Goal: Task Accomplishment & Management: Manage account settings

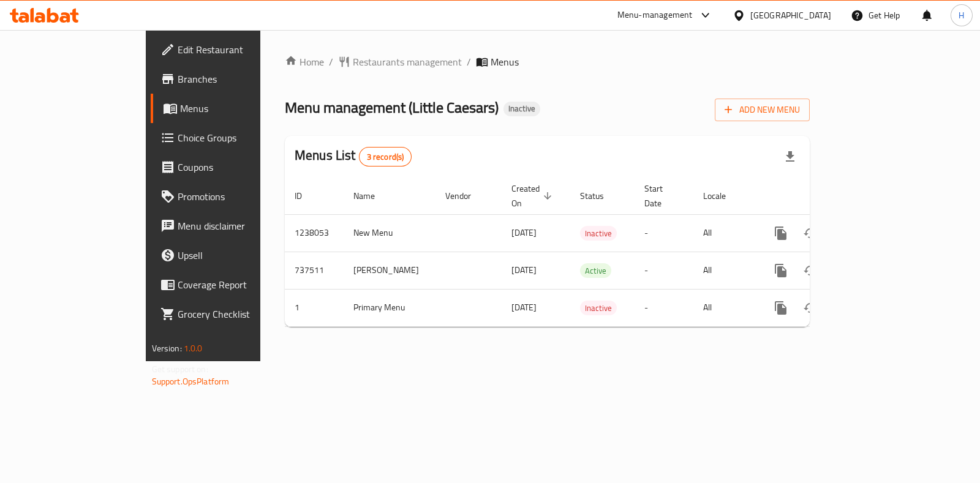
click at [690, 21] on div "Menu-management" at bounding box center [654, 15] width 75 height 15
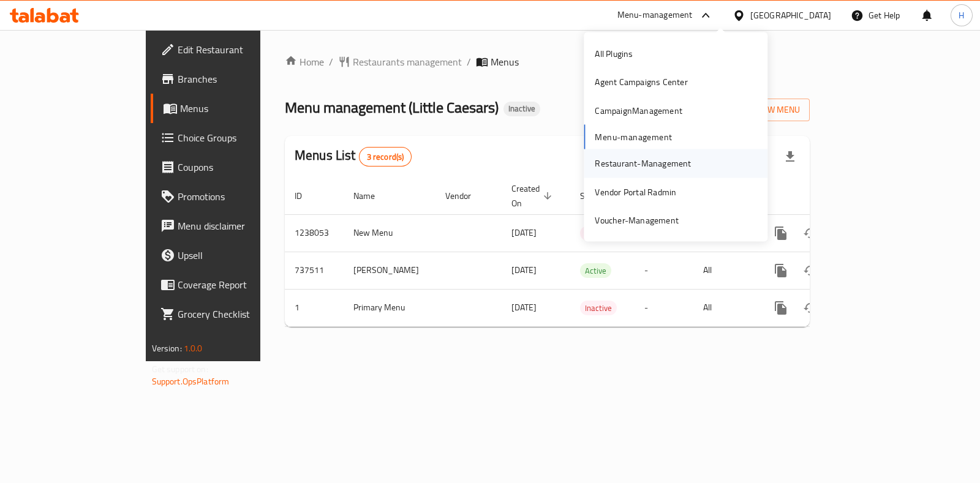
click at [628, 160] on div "Restaurant-Management" at bounding box center [643, 163] width 96 height 13
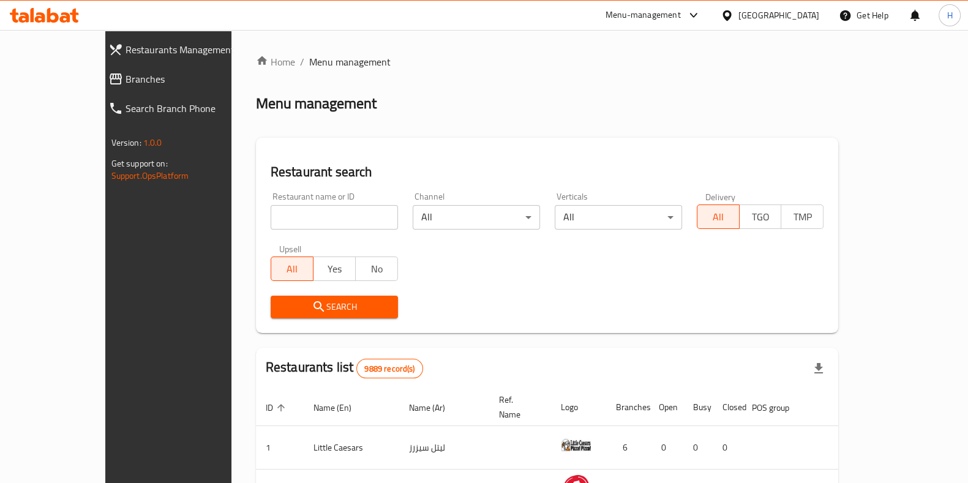
click at [318, 225] on input "search" at bounding box center [334, 217] width 127 height 24
paste input "695593"
type input "695593"
click button "Search" at bounding box center [334, 307] width 127 height 23
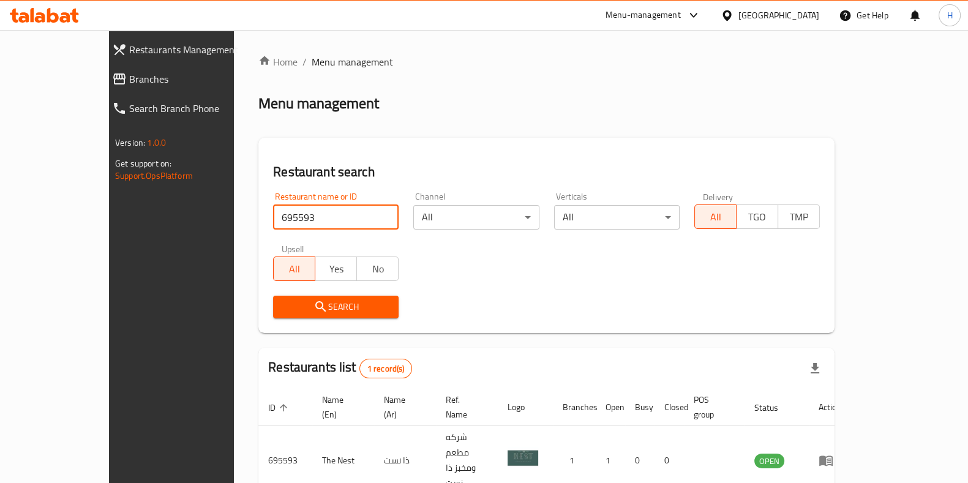
click at [129, 53] on span "Restaurants Management" at bounding box center [195, 49] width 132 height 15
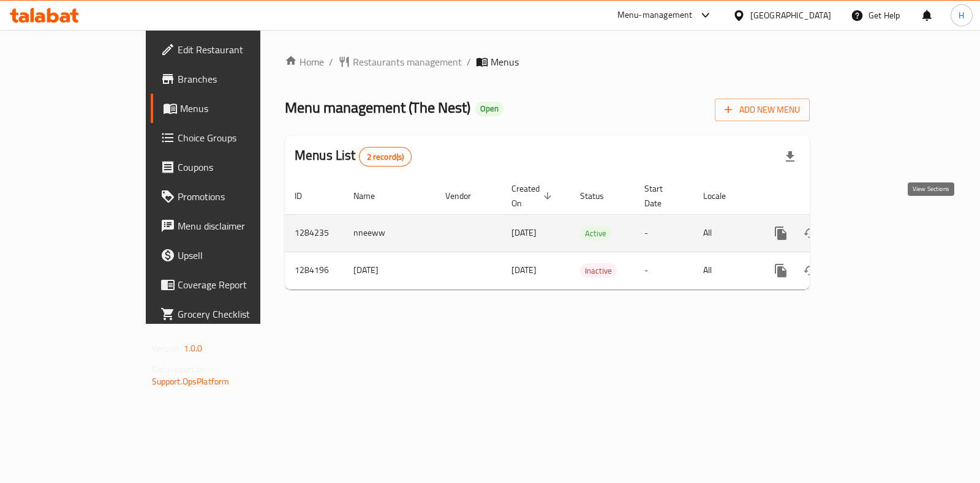
click at [876, 226] on icon "enhanced table" at bounding box center [868, 233] width 15 height 15
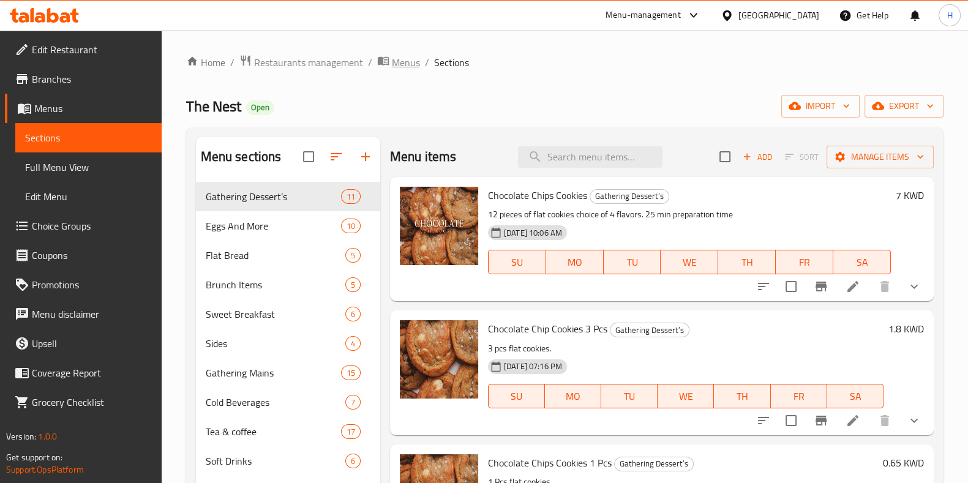
click at [385, 66] on icon "breadcrumb" at bounding box center [383, 60] width 12 height 12
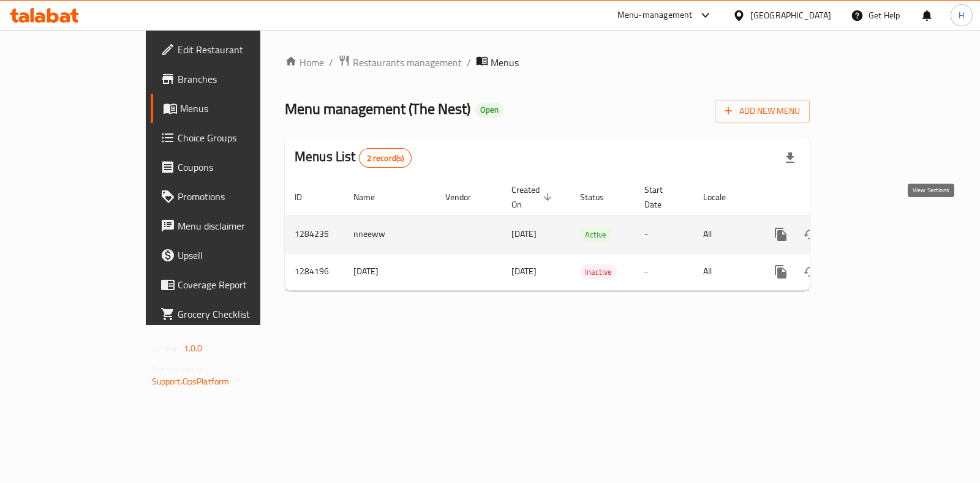
click at [876, 227] on icon "enhanced table" at bounding box center [868, 234] width 15 height 15
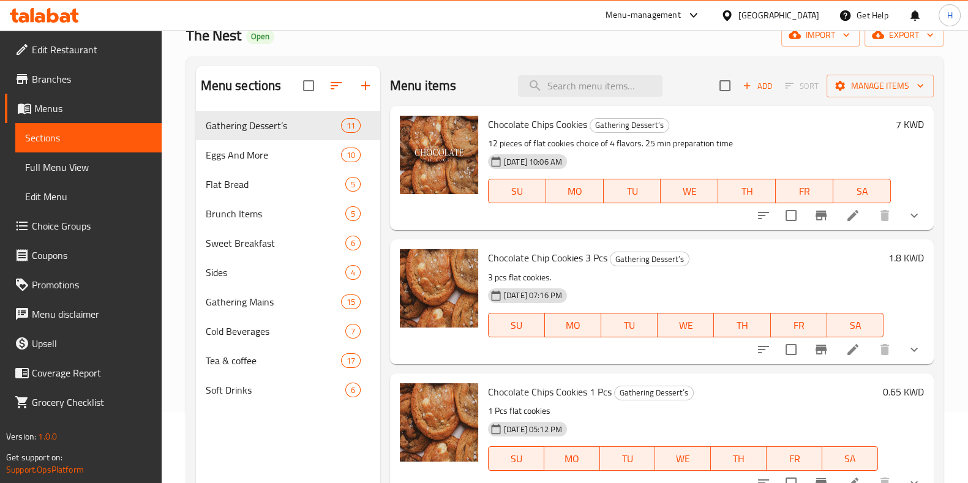
scroll to position [73, 0]
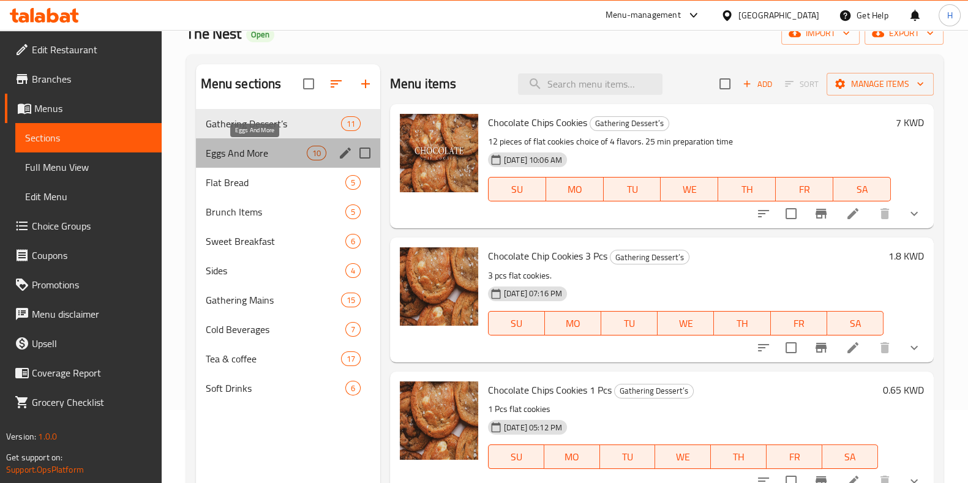
click at [255, 156] on span "Eggs And More" at bounding box center [256, 153] width 101 height 15
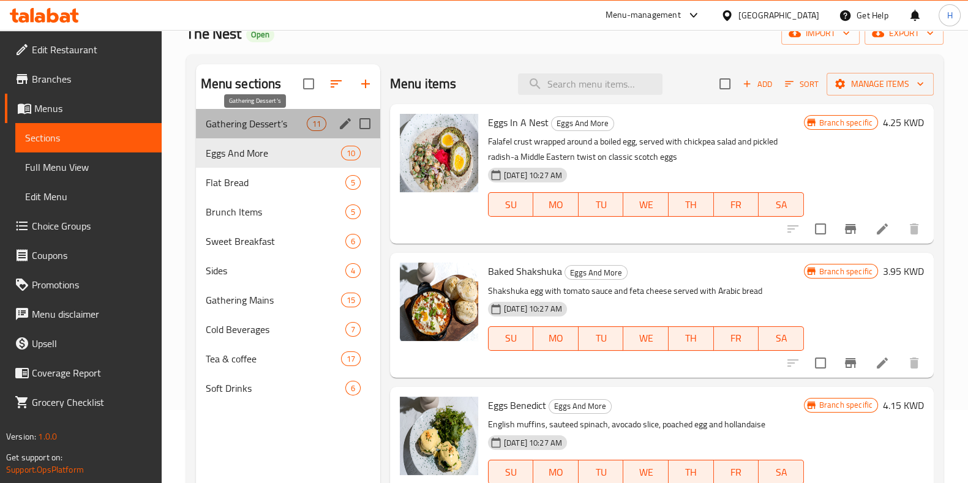
click at [249, 127] on span "Gathering Dessert’s" at bounding box center [256, 123] width 101 height 15
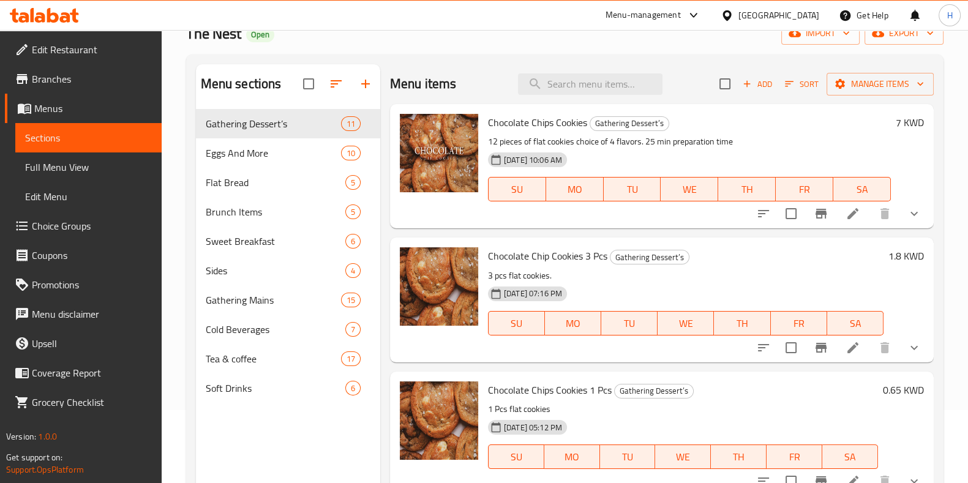
click at [842, 223] on li at bounding box center [853, 214] width 34 height 22
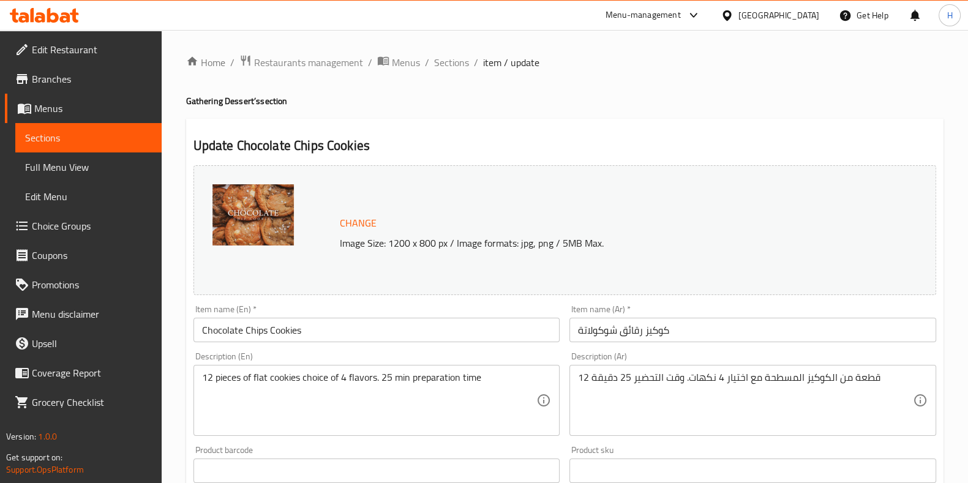
scroll to position [159, 0]
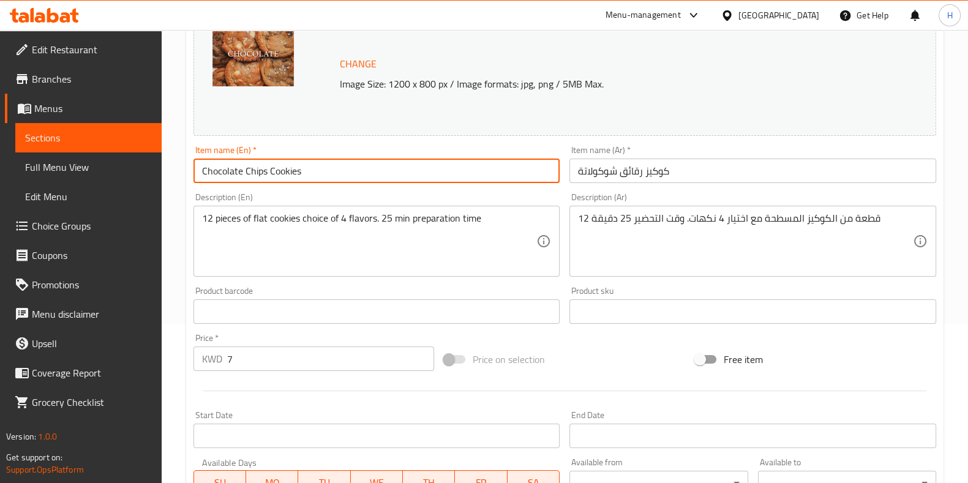
drag, startPoint x: 311, startPoint y: 173, endPoint x: 186, endPoint y: 171, distance: 125.5
click at [186, 171] on div "Update Chocolate Chips Cookies Change Image Size: 1200 x 800 px / Image formats…" at bounding box center [564, 335] width 757 height 751
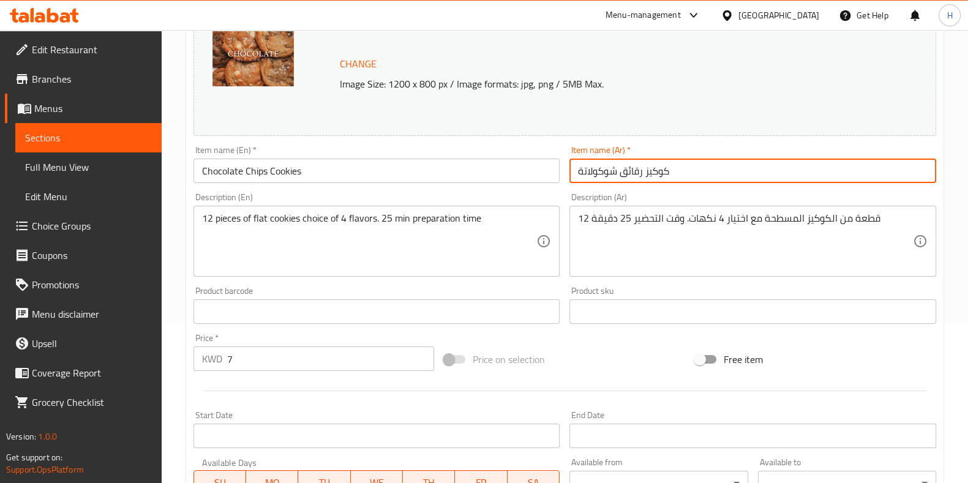
click at [650, 176] on input "كوكيز رقائق شوكولاتة" at bounding box center [752, 171] width 367 height 24
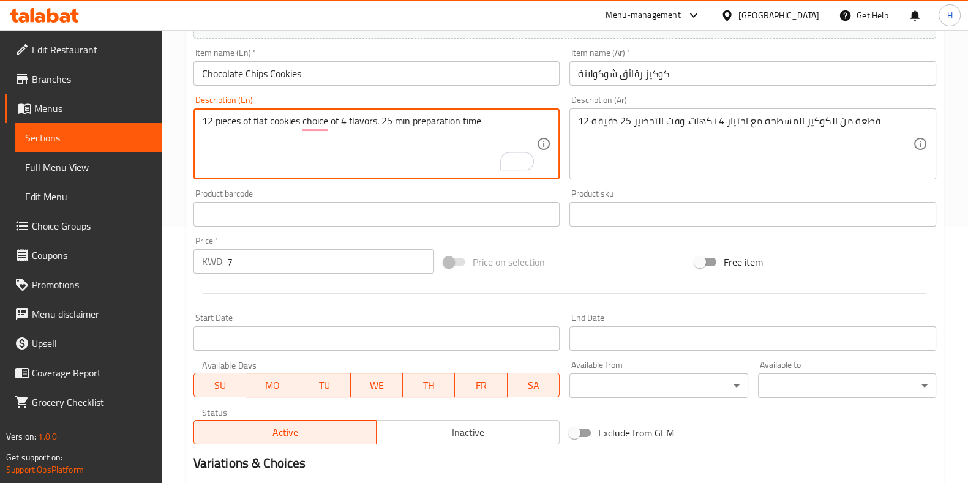
scroll to position [264, 0]
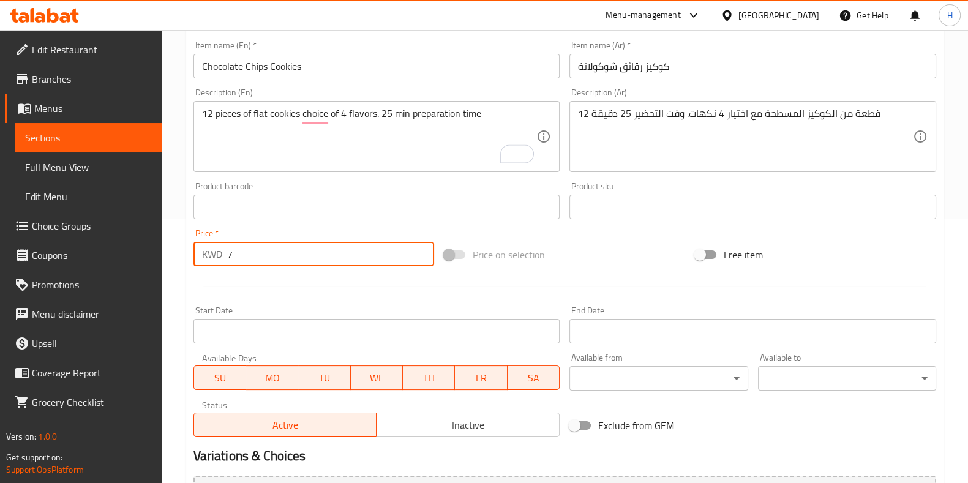
drag, startPoint x: 252, startPoint y: 263, endPoint x: 199, endPoint y: 252, distance: 54.4
click at [199, 252] on div "KWD 7 Price *" at bounding box center [313, 254] width 241 height 24
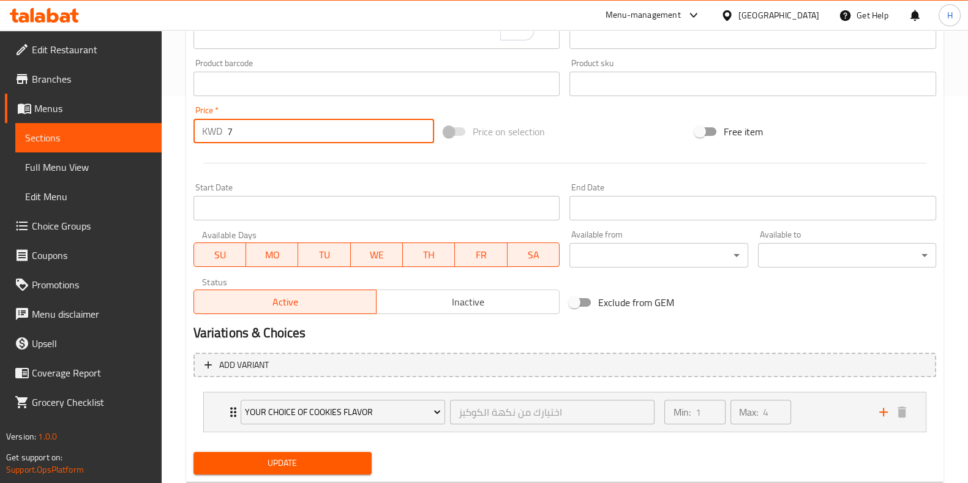
scroll to position [385, 0]
type input "0"
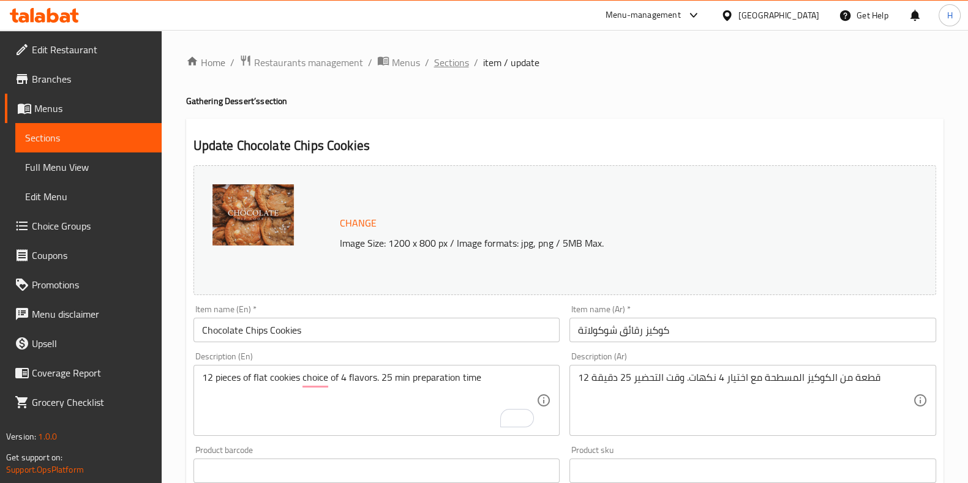
click at [435, 62] on span "Sections" at bounding box center [451, 62] width 35 height 15
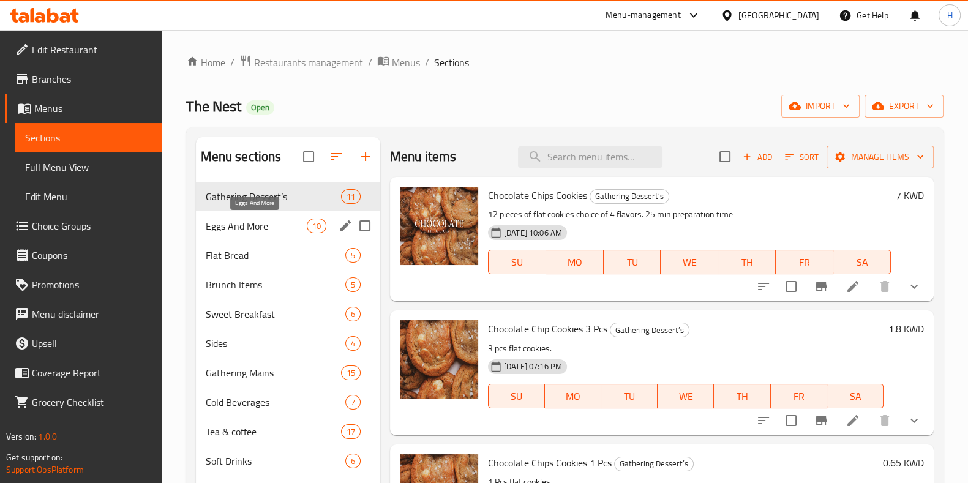
click at [251, 233] on span "Eggs And More" at bounding box center [256, 226] width 101 height 15
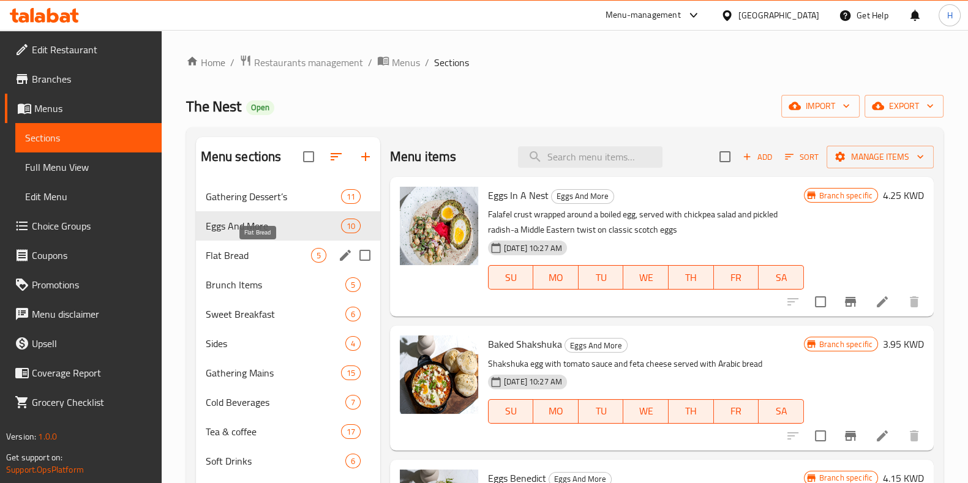
click at [249, 260] on span "Flat Bread" at bounding box center [258, 255] width 105 height 15
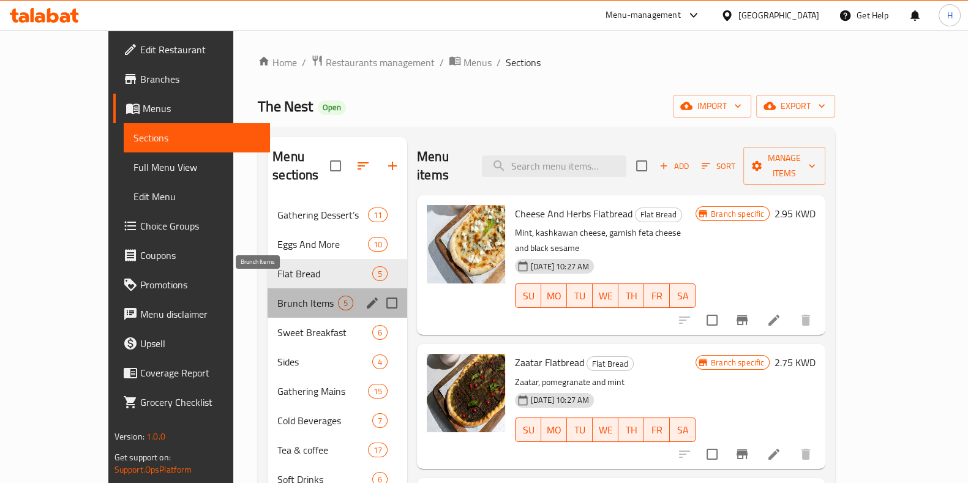
click at [278, 296] on span "Brunch Items" at bounding box center [307, 303] width 61 height 15
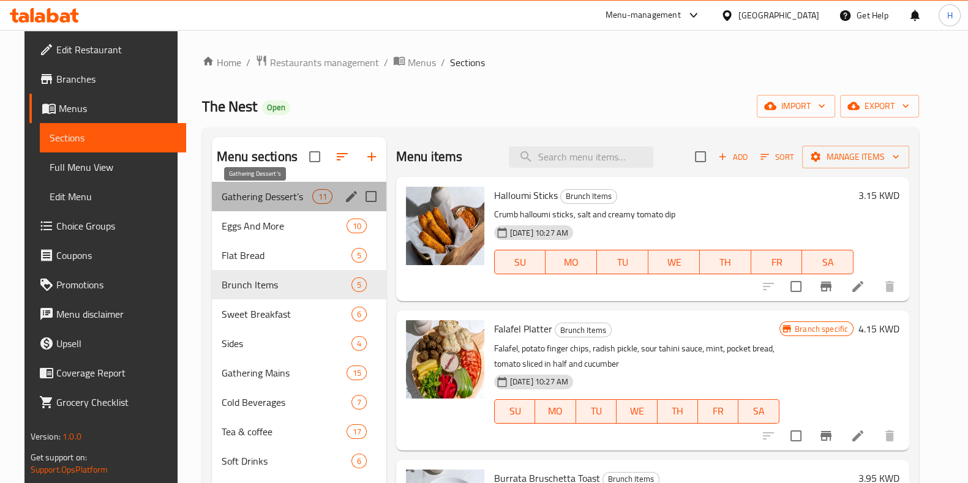
click at [245, 197] on span "Gathering Dessert’s" at bounding box center [267, 196] width 91 height 15
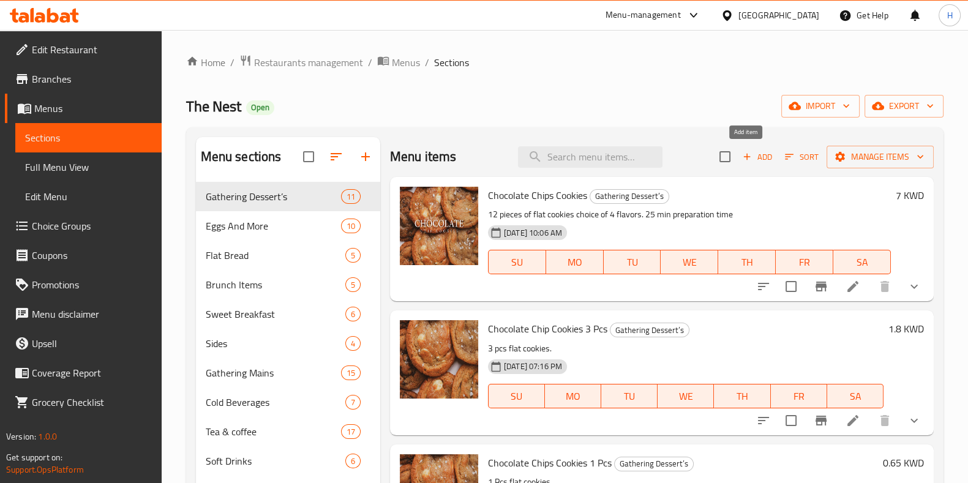
click at [749, 158] on span "Add" at bounding box center [757, 157] width 33 height 14
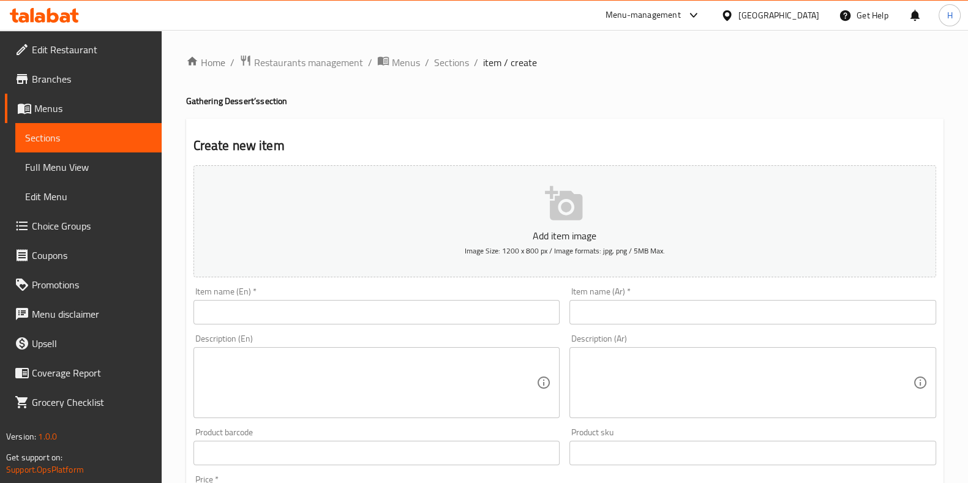
click at [383, 315] on input "text" at bounding box center [376, 312] width 367 height 24
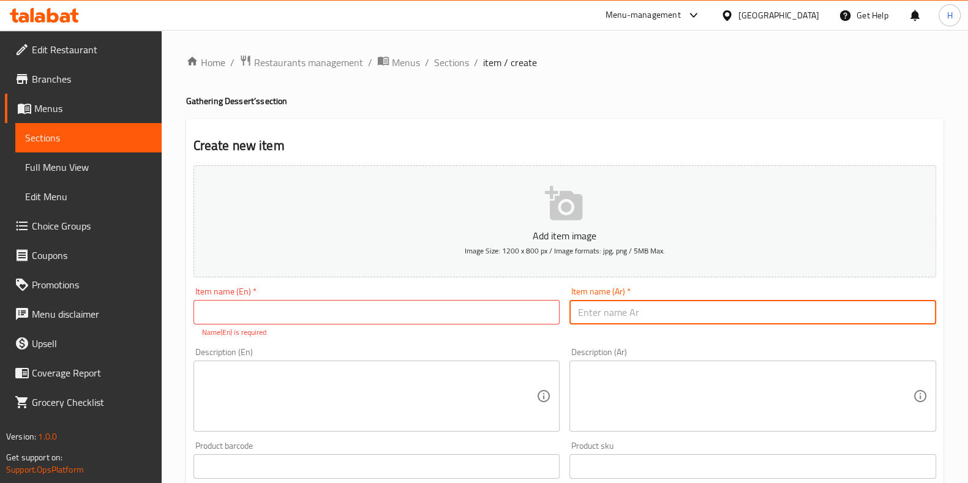
click at [628, 306] on input "text" at bounding box center [752, 312] width 367 height 24
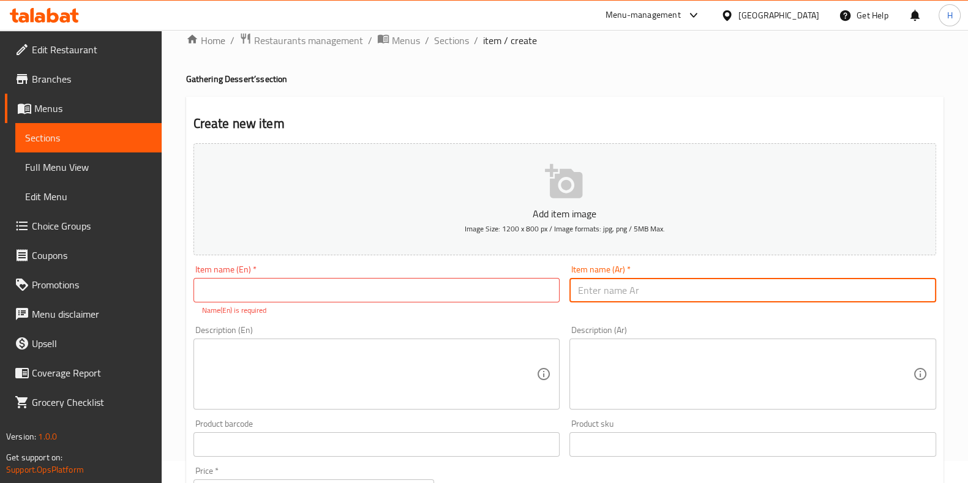
scroll to position [30, 0]
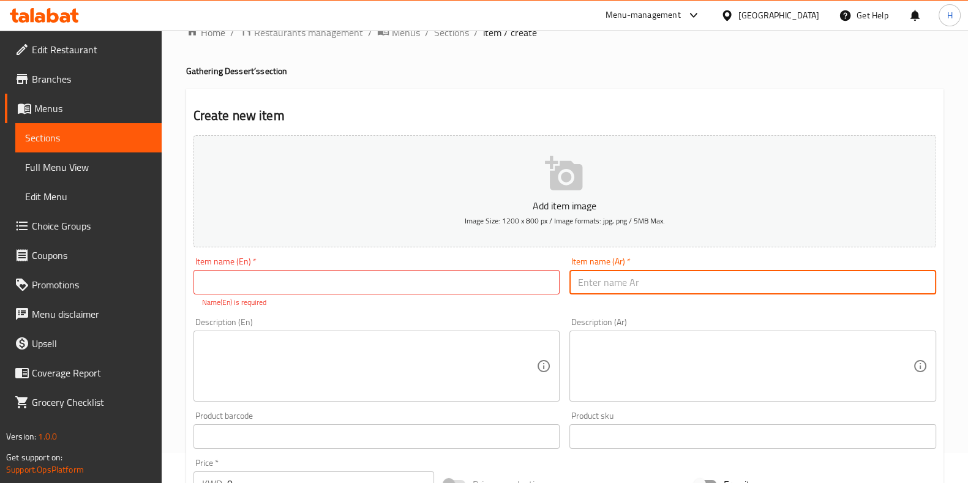
click at [407, 353] on textarea at bounding box center [369, 366] width 335 height 58
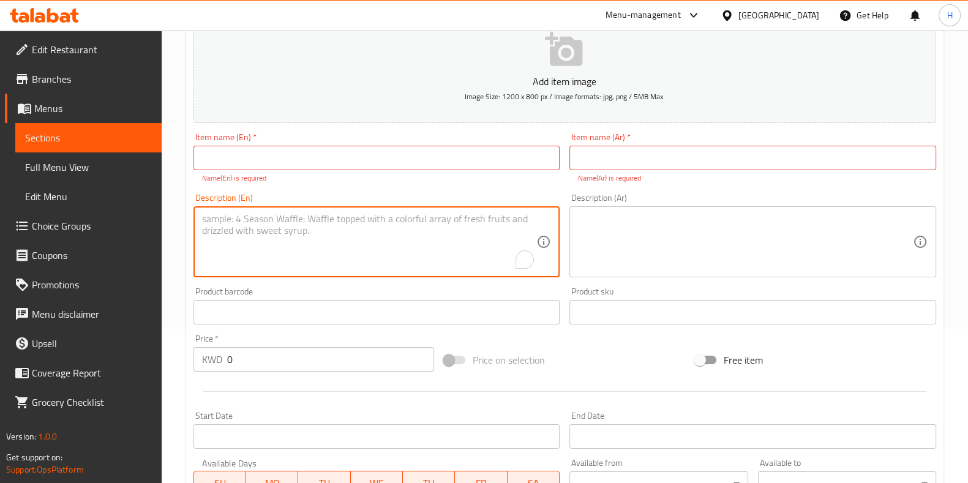
scroll to position [160, 0]
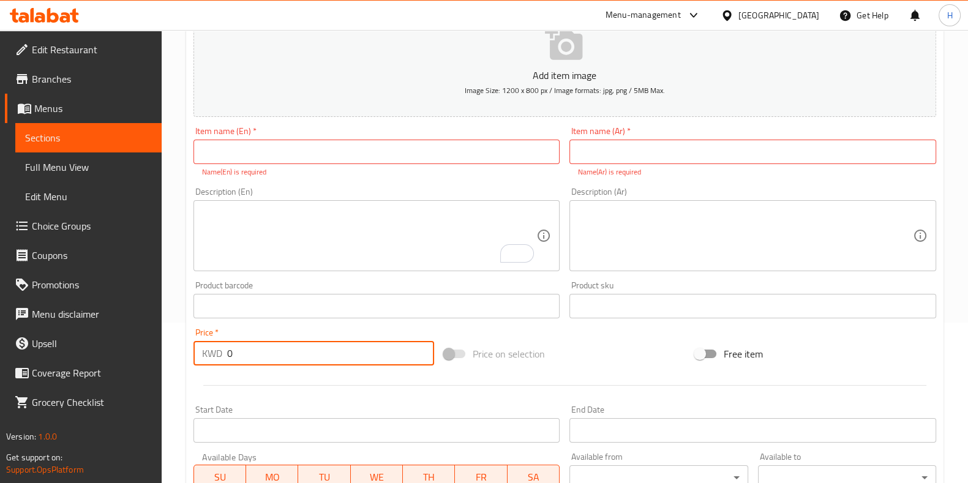
drag, startPoint x: 230, startPoint y: 356, endPoint x: 212, endPoint y: 353, distance: 17.4
click at [212, 353] on div "KWD 0 Price *" at bounding box center [313, 353] width 241 height 24
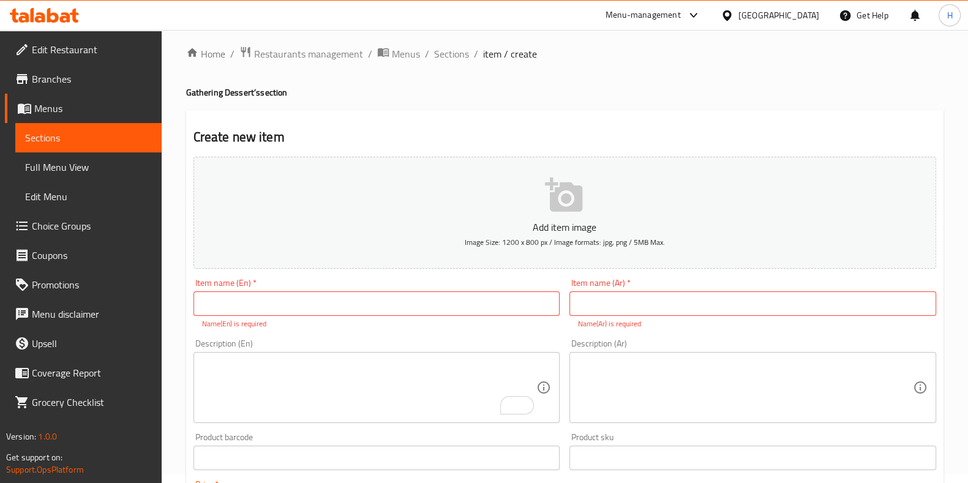
scroll to position [0, 0]
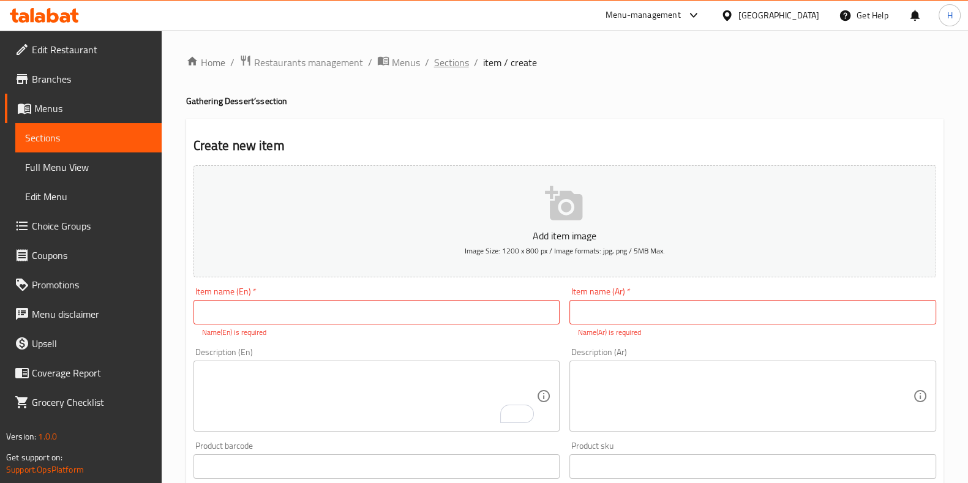
click at [441, 69] on span "Sections" at bounding box center [451, 62] width 35 height 15
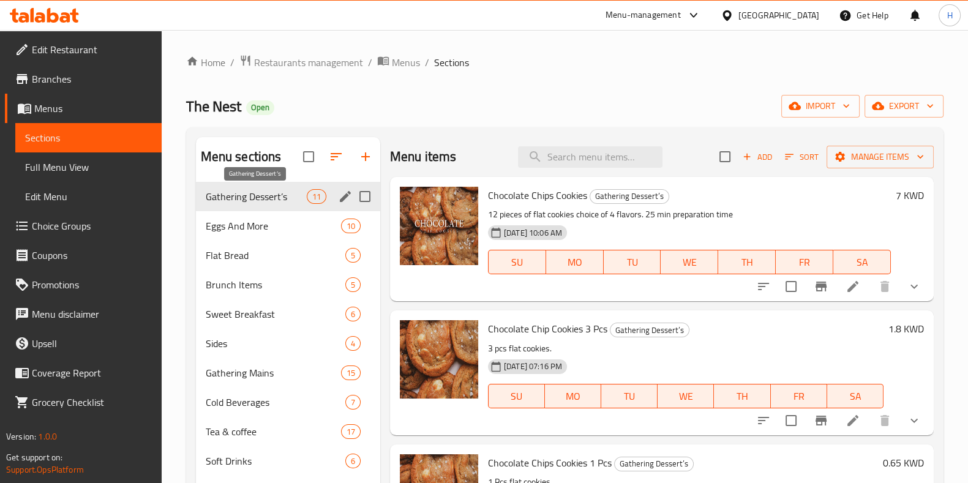
click at [269, 197] on span "Gathering Dessert’s" at bounding box center [256, 196] width 101 height 15
click at [681, 21] on div "Menu-management" at bounding box center [643, 15] width 75 height 15
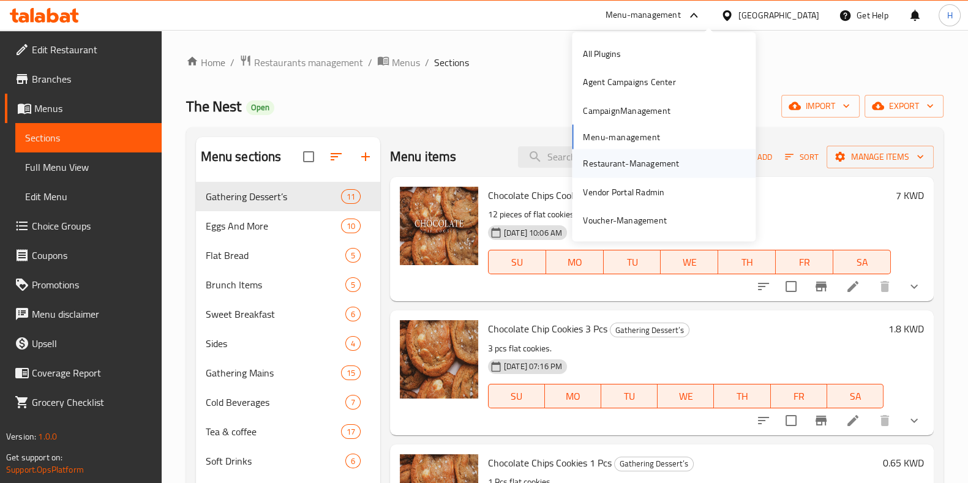
click at [607, 168] on div "Restaurant-Management" at bounding box center [631, 163] width 96 height 13
